Goal: Use online tool/utility: Utilize a website feature to perform a specific function

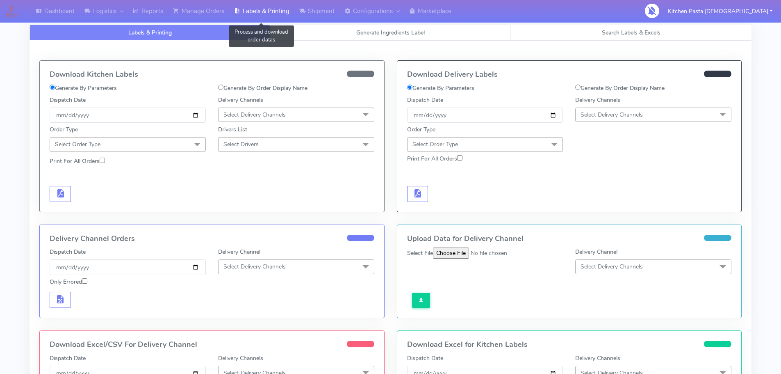
select select
click at [345, 33] on link "Generate Ingredients Label" at bounding box center [390, 33] width 241 height 16
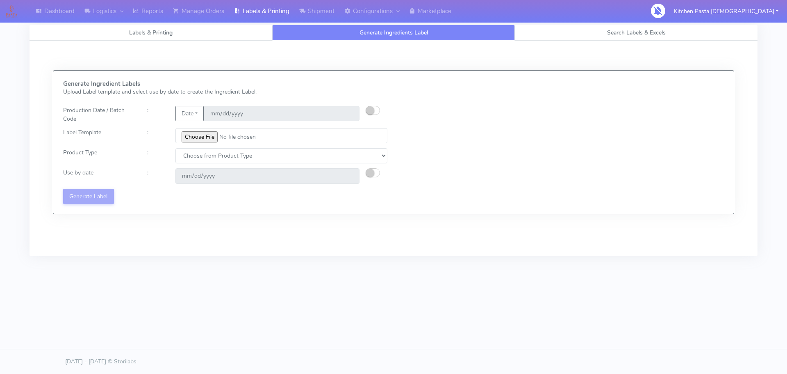
click at [372, 108] on small "button" at bounding box center [370, 110] width 8 height 8
click at [350, 110] on input "[DATE]" at bounding box center [282, 113] width 156 height 15
type input "[DATE]"
click at [210, 137] on input "file" at bounding box center [282, 135] width 212 height 15
type input "C:\fakepath\Classic Tiramisu V1.jpg"
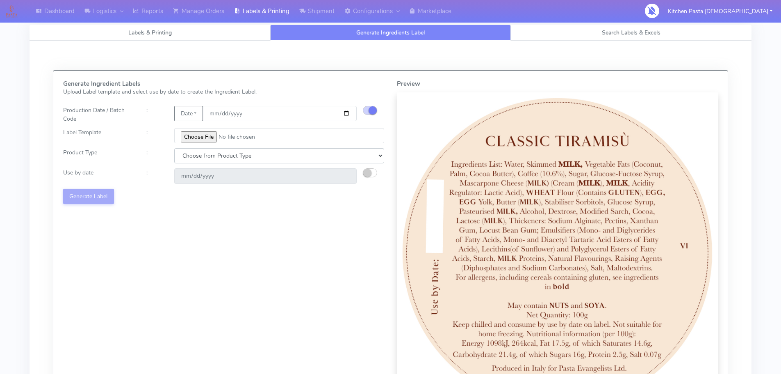
click at [231, 159] on select "Choose from Product Type ECOM ERETAIL CIRCULAR CIRC_DESERTS LASAGNE" at bounding box center [279, 155] width 210 height 15
select select "3"
click at [174, 148] on select "Choose from Product Type ECOM ERETAIL CIRCULAR CIRC_DESERTS LASAGNE" at bounding box center [279, 155] width 210 height 15
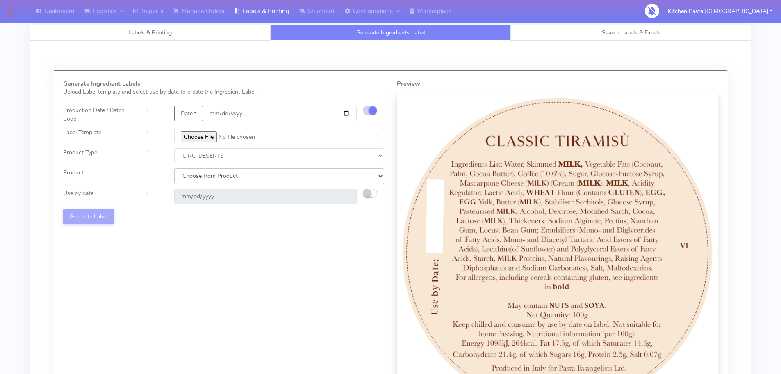
click at [239, 178] on select "Choose from Product CLASSIC_TIRAMISU CREMA_AMARENA PROFITEROLES" at bounding box center [279, 175] width 210 height 15
select select "0"
click at [174, 168] on select "Choose from Product CLASSIC_TIRAMISU CREMA_AMARENA PROFITEROLES" at bounding box center [279, 175] width 210 height 15
type input "[DATE]"
click at [95, 212] on button "Generate Label" at bounding box center [88, 216] width 51 height 15
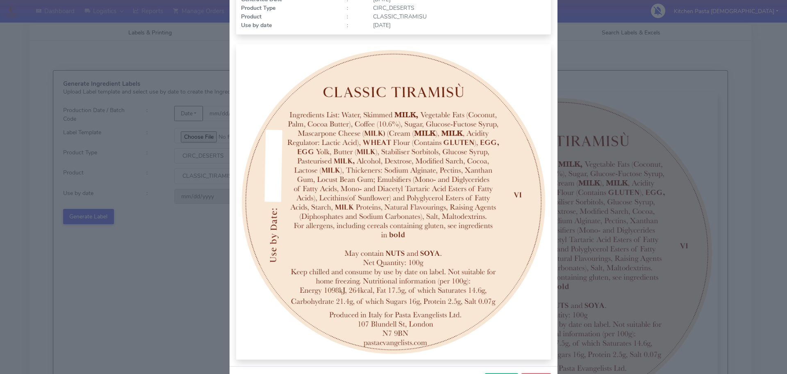
scroll to position [85, 0]
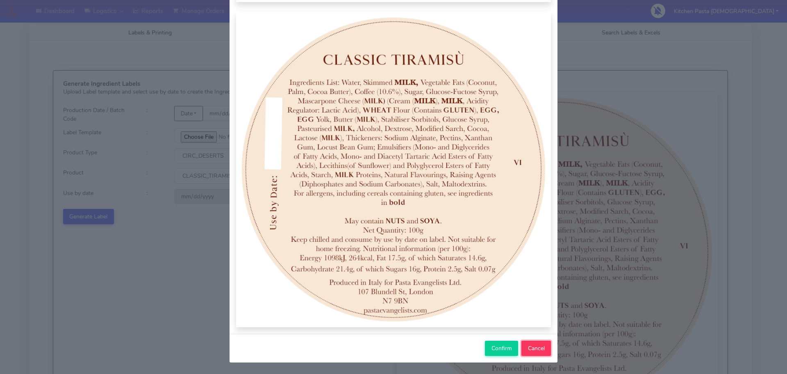
drag, startPoint x: 530, startPoint y: 351, endPoint x: 403, endPoint y: 290, distance: 140.9
click at [529, 351] on button "Cancel" at bounding box center [537, 347] width 30 height 15
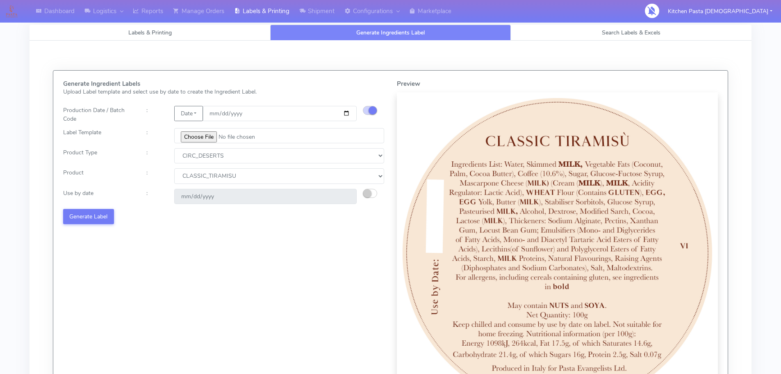
select select
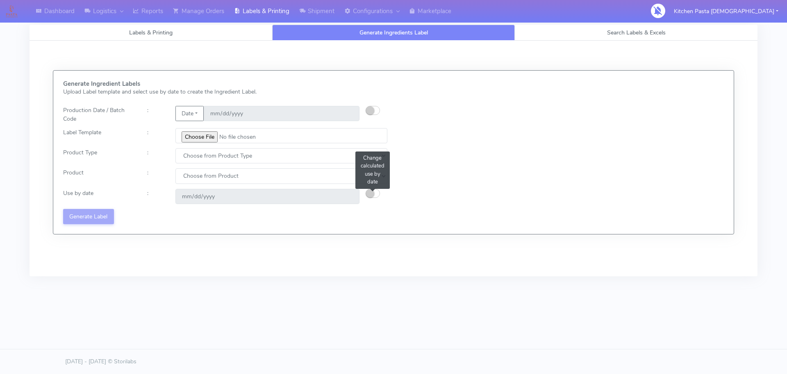
click at [372, 192] on small "button" at bounding box center [370, 193] width 8 height 8
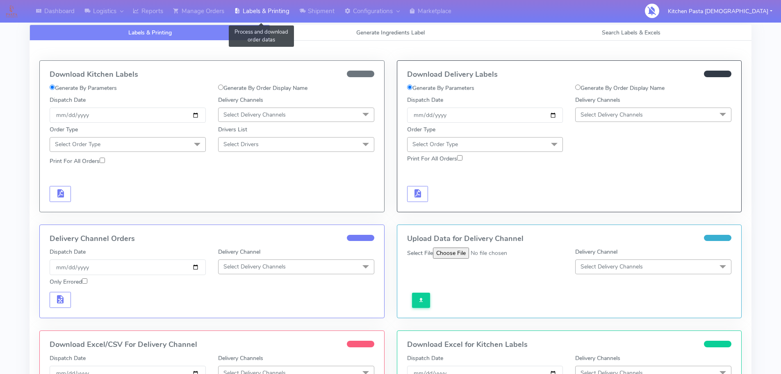
click at [238, 14] on icon at bounding box center [237, 11] width 6 height 8
click at [344, 36] on link "Generate Ingredients Label" at bounding box center [390, 33] width 241 height 16
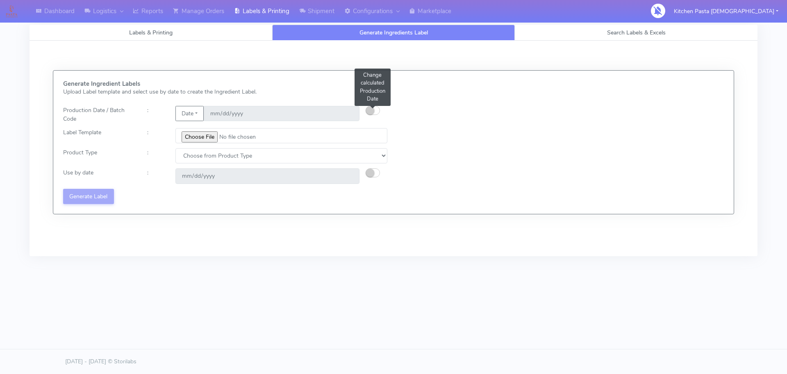
click at [375, 111] on button "button" at bounding box center [373, 110] width 14 height 9
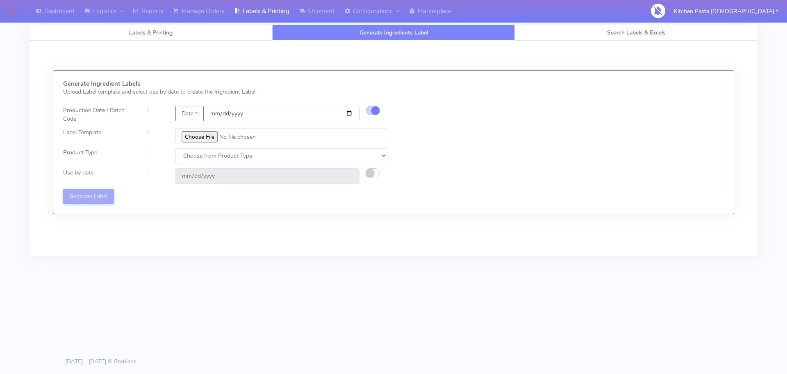
click at [349, 114] on input "[DATE]" at bounding box center [282, 113] width 156 height 15
type input "[DATE]"
click at [208, 137] on input "file" at bounding box center [282, 135] width 212 height 15
type input "C:\fakepath\Classic Tiramisu V1.jpg"
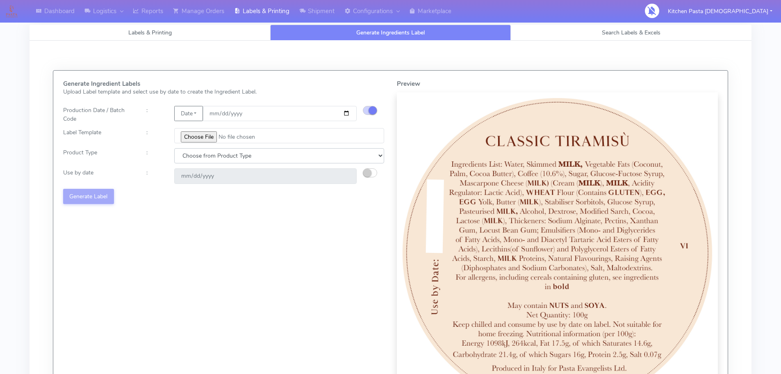
click at [227, 151] on select "Choose from Product Type ECOM ERETAIL CIRCULAR CIRC_DESERTS LASAGNE" at bounding box center [279, 155] width 210 height 15
click at [174, 148] on select "Choose from Product Type ECOM ERETAIL CIRCULAR CIRC_DESERTS LASAGNE" at bounding box center [279, 155] width 210 height 15
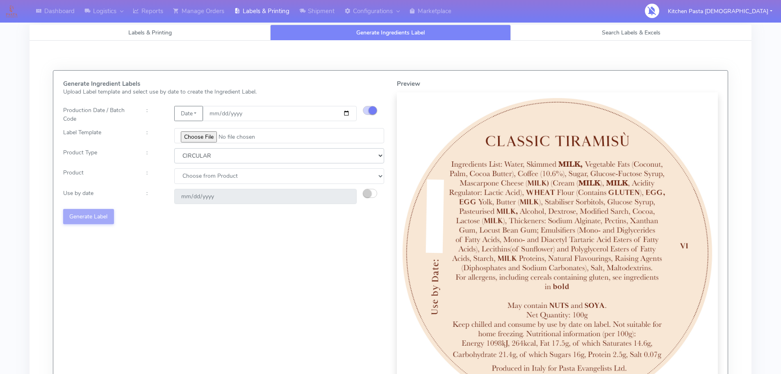
drag, startPoint x: 251, startPoint y: 157, endPoint x: 251, endPoint y: 162, distance: 4.9
click at [251, 157] on select "Choose from Product Type ECOM ERETAIL CIRCULAR CIRC_DESERTS LASAGNE" at bounding box center [279, 155] width 210 height 15
select select "3"
click at [174, 148] on select "Choose from Product Type ECOM ERETAIL CIRCULAR CIRC_DESERTS LASAGNE" at bounding box center [279, 155] width 210 height 15
click at [240, 182] on select "Choose from Product CLASSIC_TIRAMISU CREMA_AMARENA PROFITEROLES" at bounding box center [279, 175] width 210 height 15
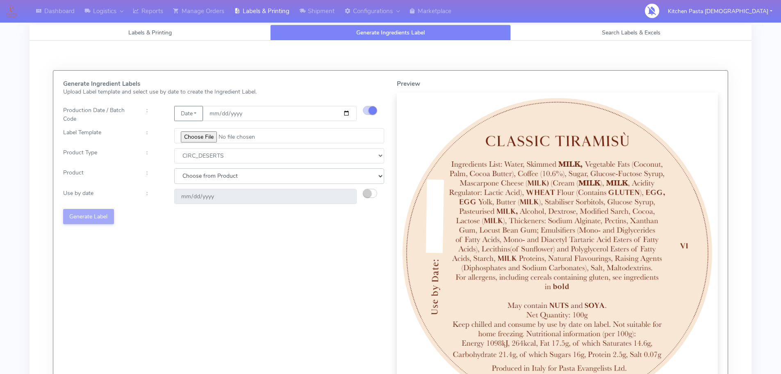
select select "0"
click at [174, 168] on select "Choose from Product CLASSIC_TIRAMISU CREMA_AMARENA PROFITEROLES" at bounding box center [279, 175] width 210 height 15
click at [363, 196] on ui-switch at bounding box center [370, 196] width 14 height 8
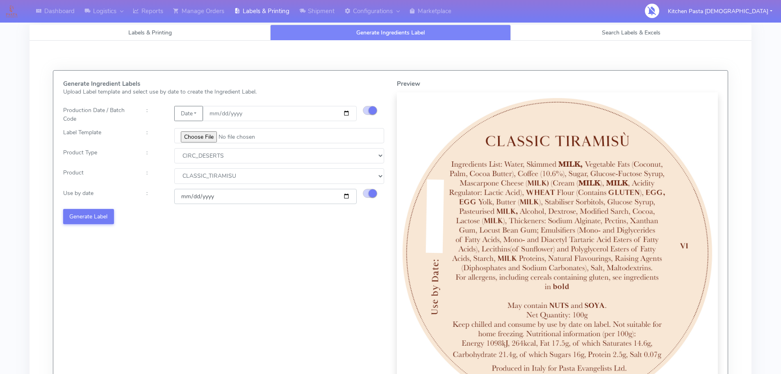
click at [344, 198] on input "[DATE]" at bounding box center [265, 196] width 183 height 15
type input "[DATE]"
click at [93, 219] on button "Generate Label" at bounding box center [88, 216] width 51 height 15
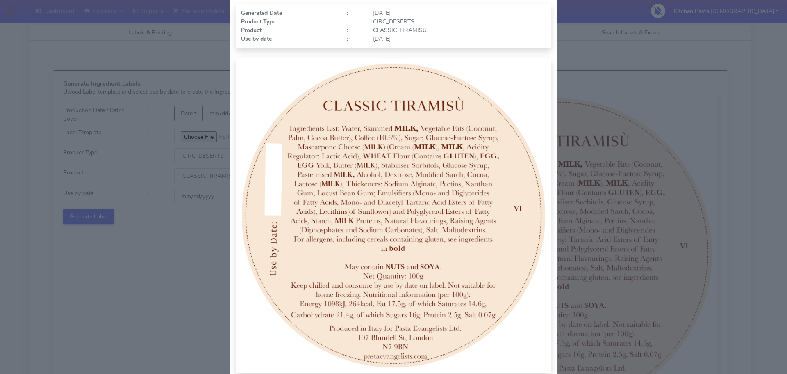
scroll to position [85, 0]
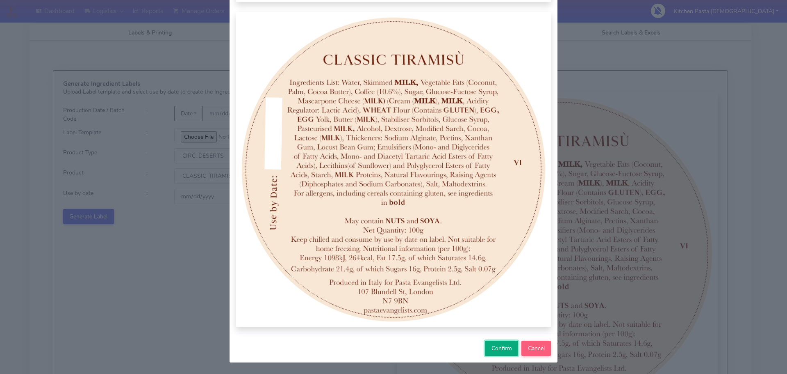
click at [495, 350] on span "Confirm" at bounding box center [502, 348] width 21 height 8
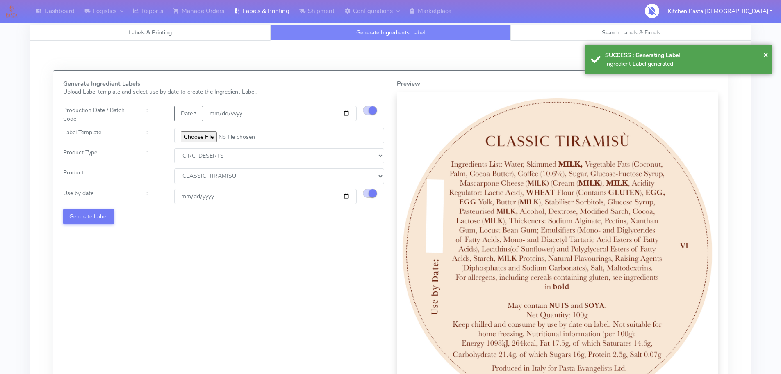
select select
